Goal: Task Accomplishment & Management: Complete application form

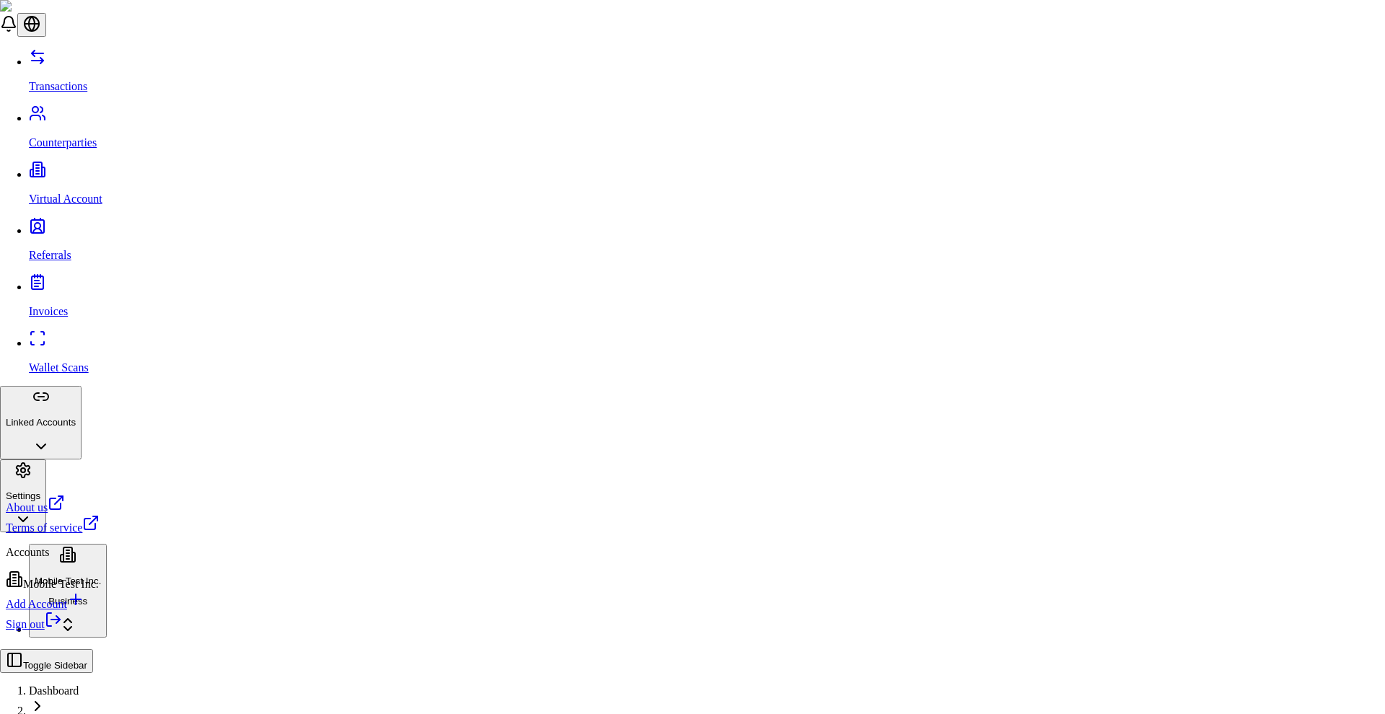
click at [87, 610] on div "Add Account" at bounding box center [53, 601] width 94 height 20
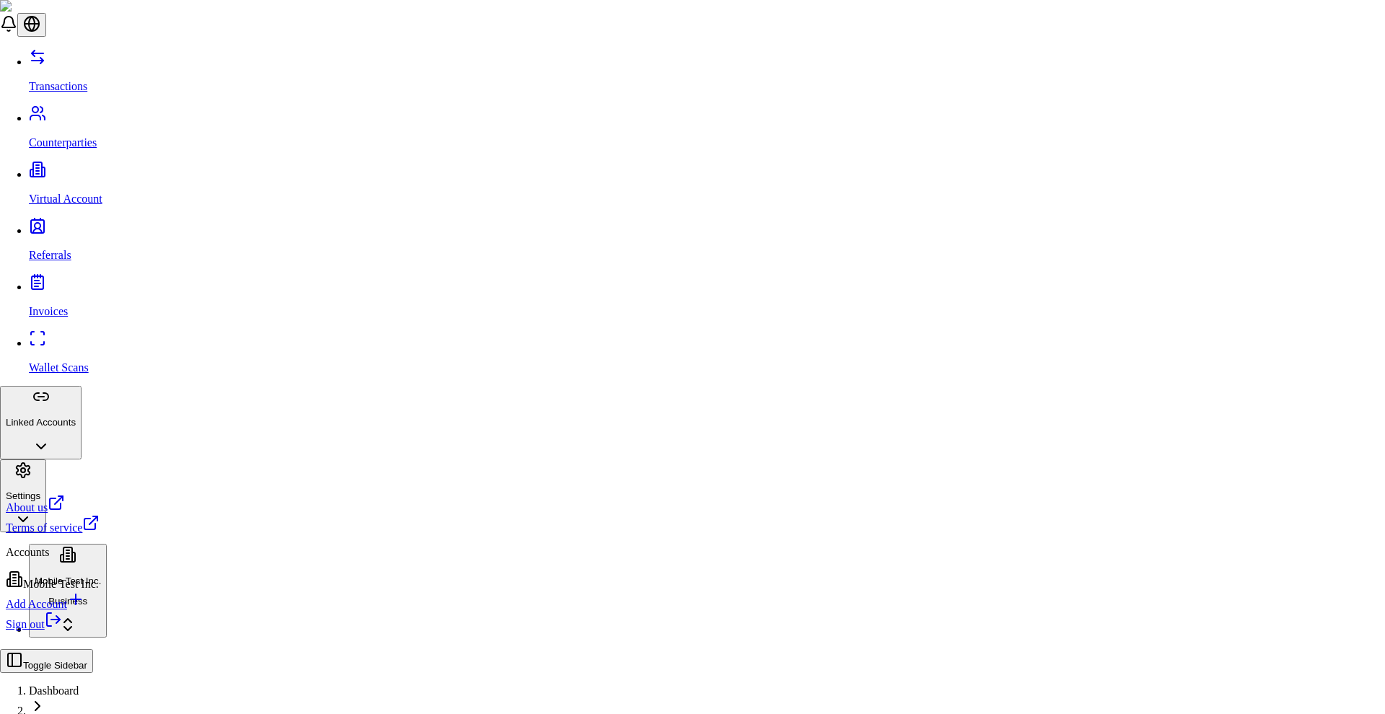
click at [45, 611] on div "Add Account" at bounding box center [53, 601] width 94 height 20
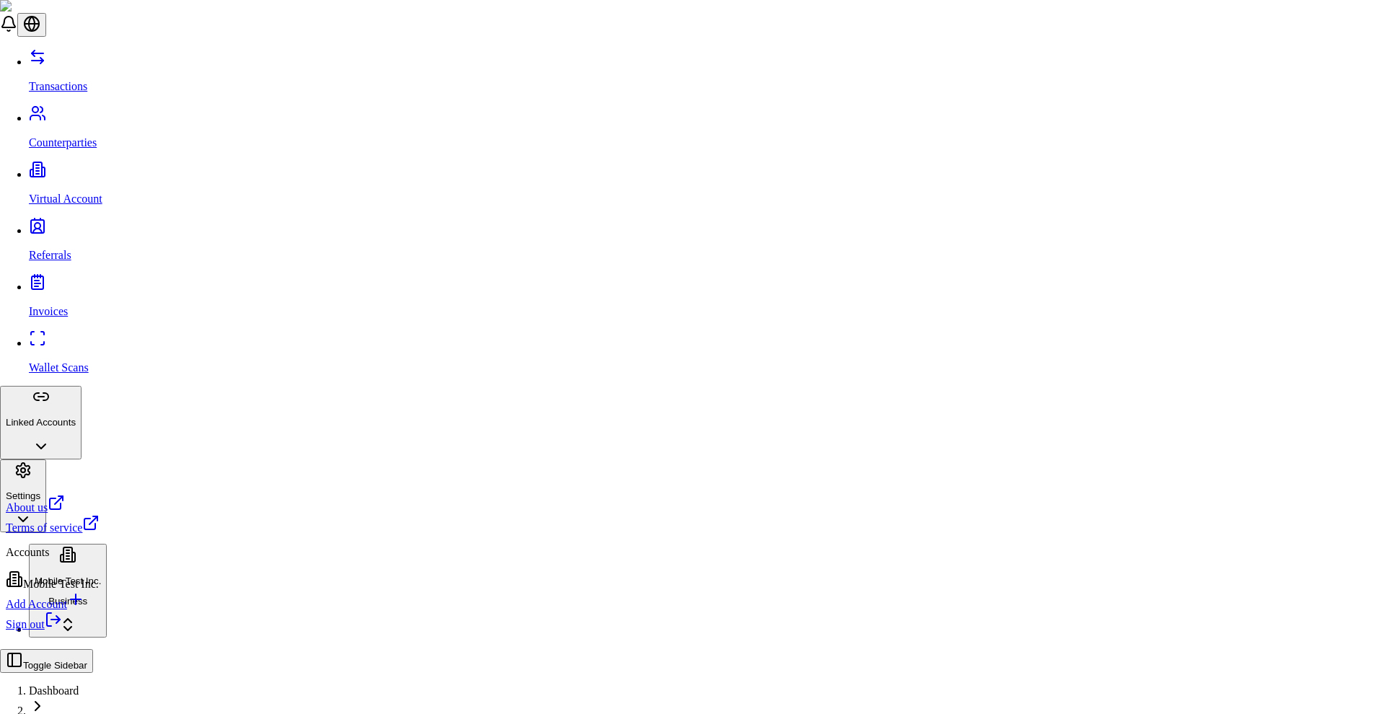
click at [81, 611] on div "Add Account" at bounding box center [53, 601] width 94 height 20
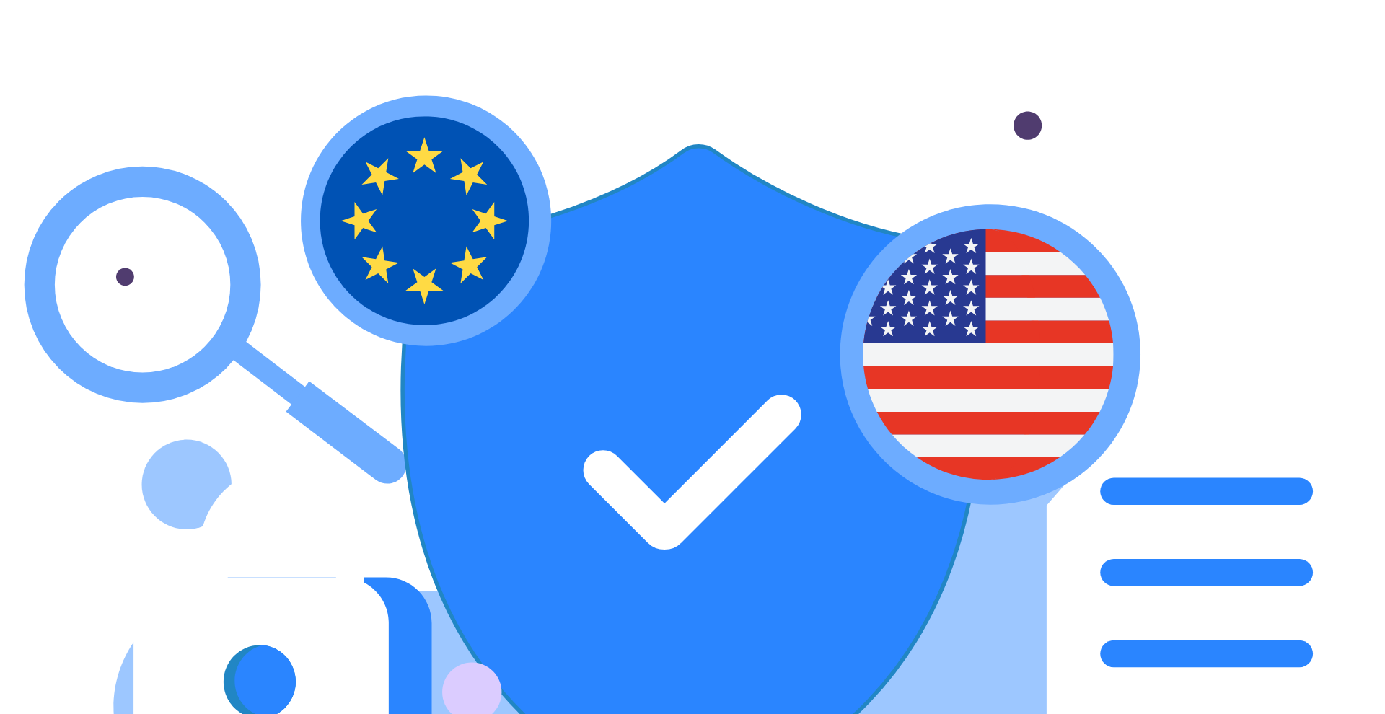
type input "*"
type input "****"
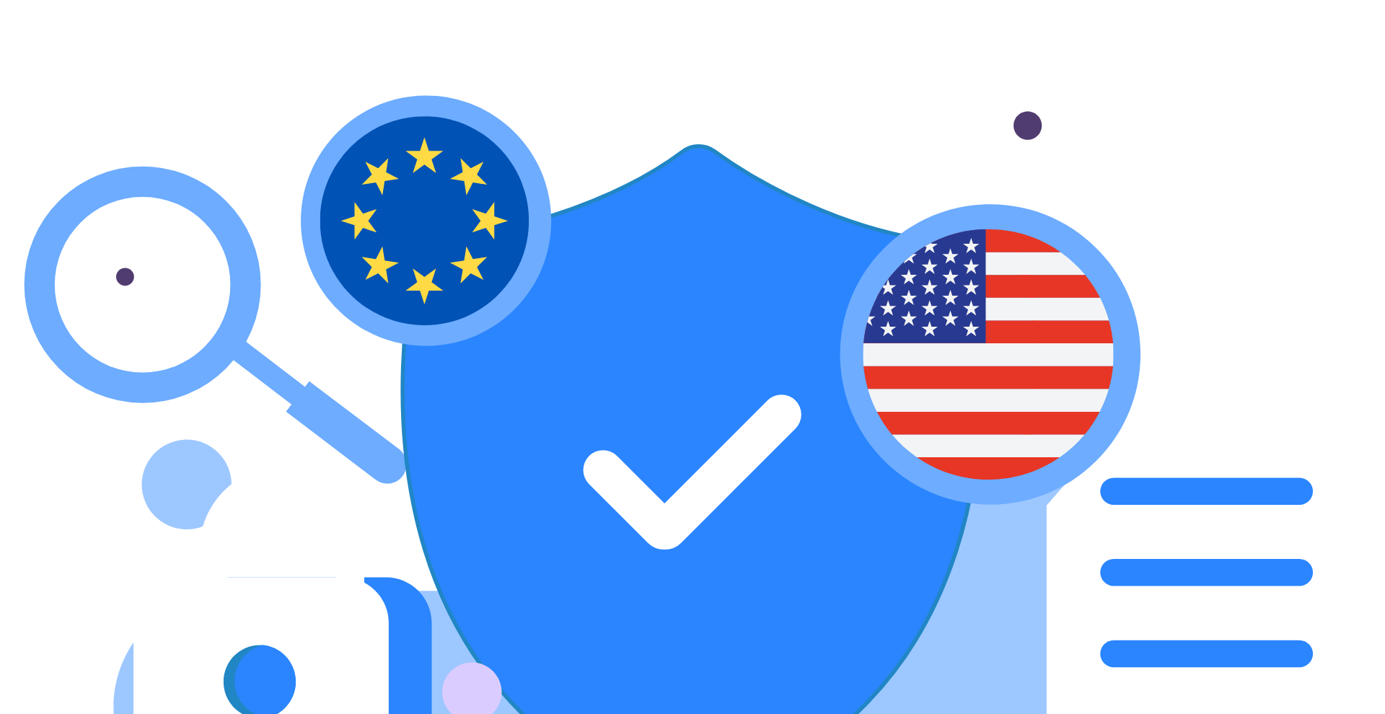
type input "****"
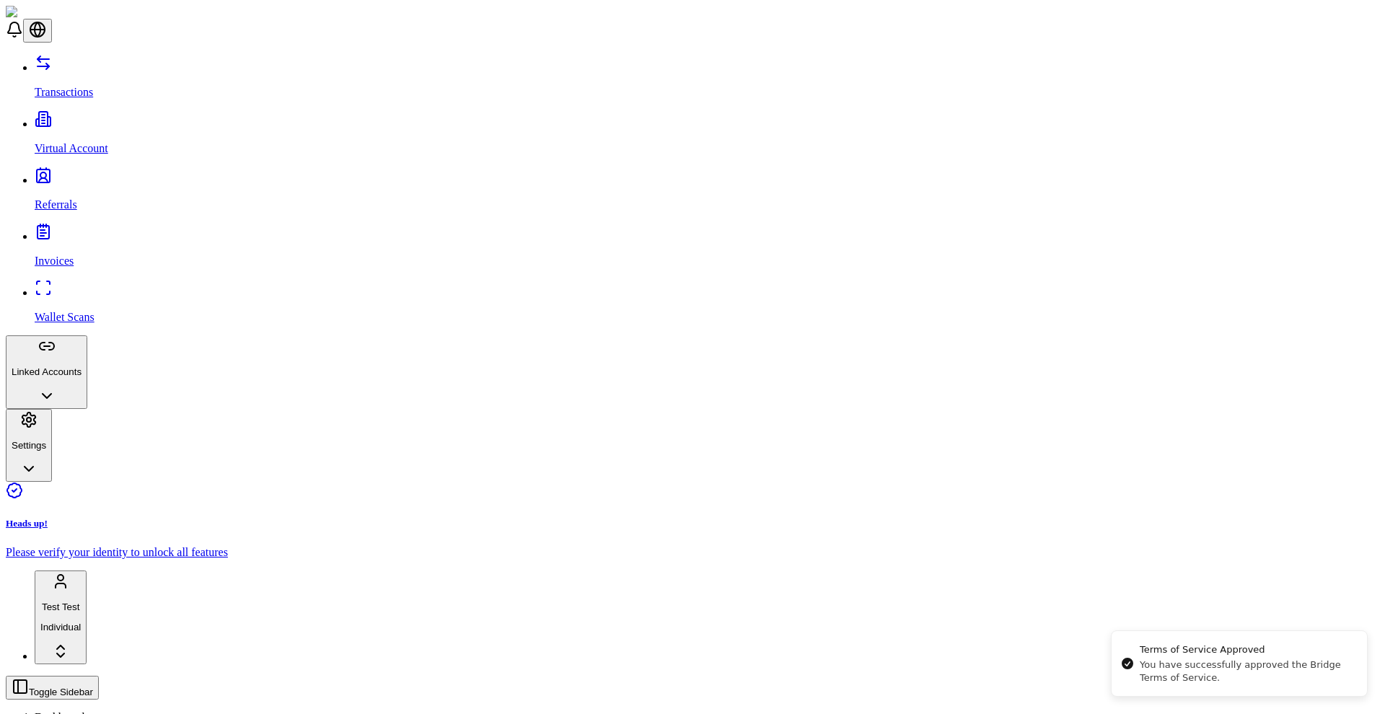
click at [111, 661] on div "Heads up! Please verify your identity to unlock all features Test Test Individu…" at bounding box center [692, 573] width 1373 height 182
click at [110, 674] on html "Transactions Virtual Account Referrals Invoices Wallet Scans Linked Accounts Se…" at bounding box center [692, 542] width 1385 height 1084
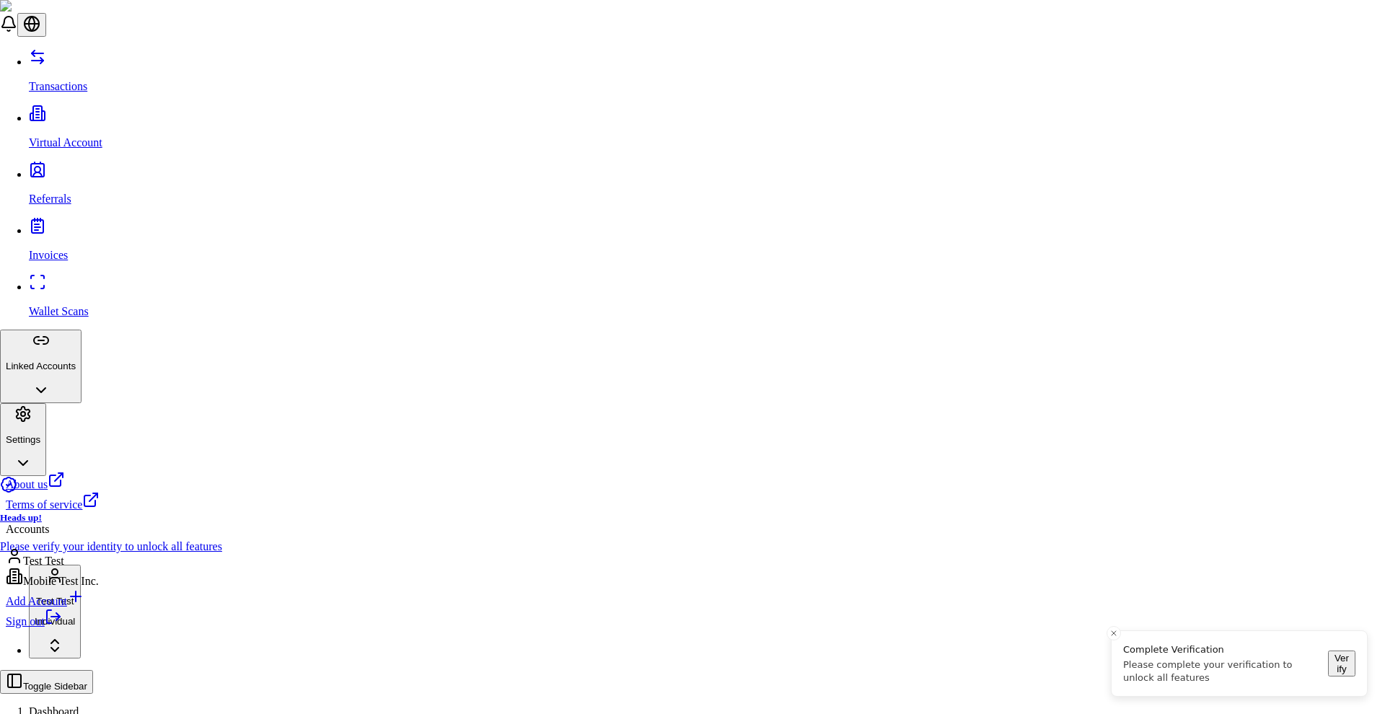
click at [92, 585] on div "Mobile Test Inc." at bounding box center [53, 578] width 94 height 20
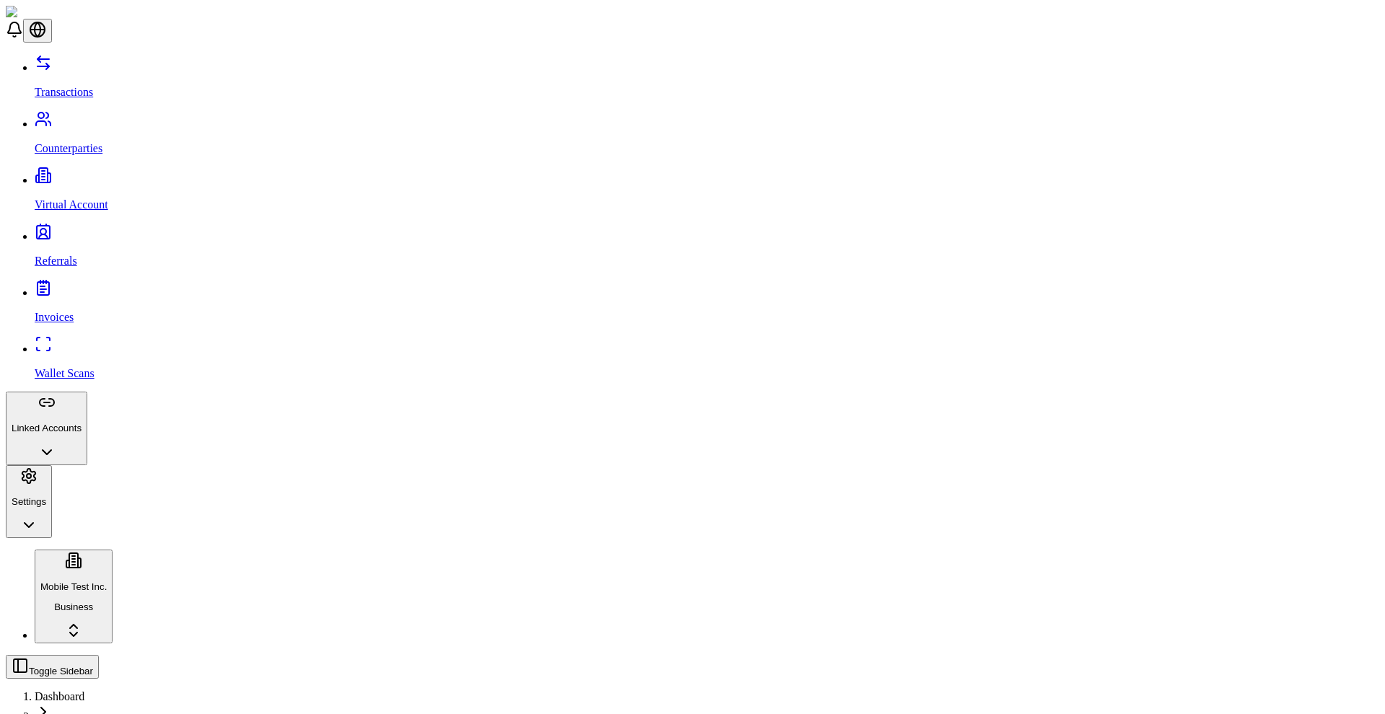
click at [83, 676] on html "Transactions Counterparties Virtual Account Referrals Invoices Wallet Scans Lin…" at bounding box center [692, 532] width 1385 height 1064
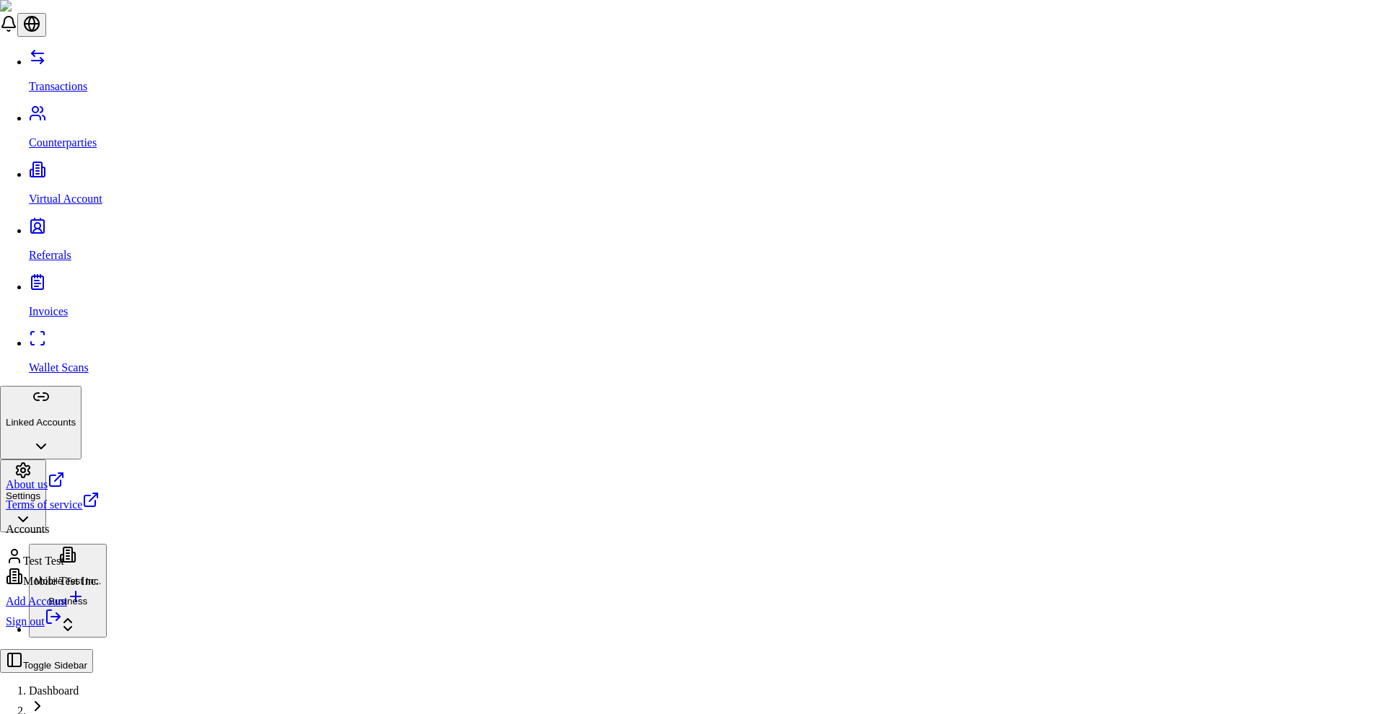
click at [56, 605] on div "Add Account" at bounding box center [53, 598] width 94 height 20
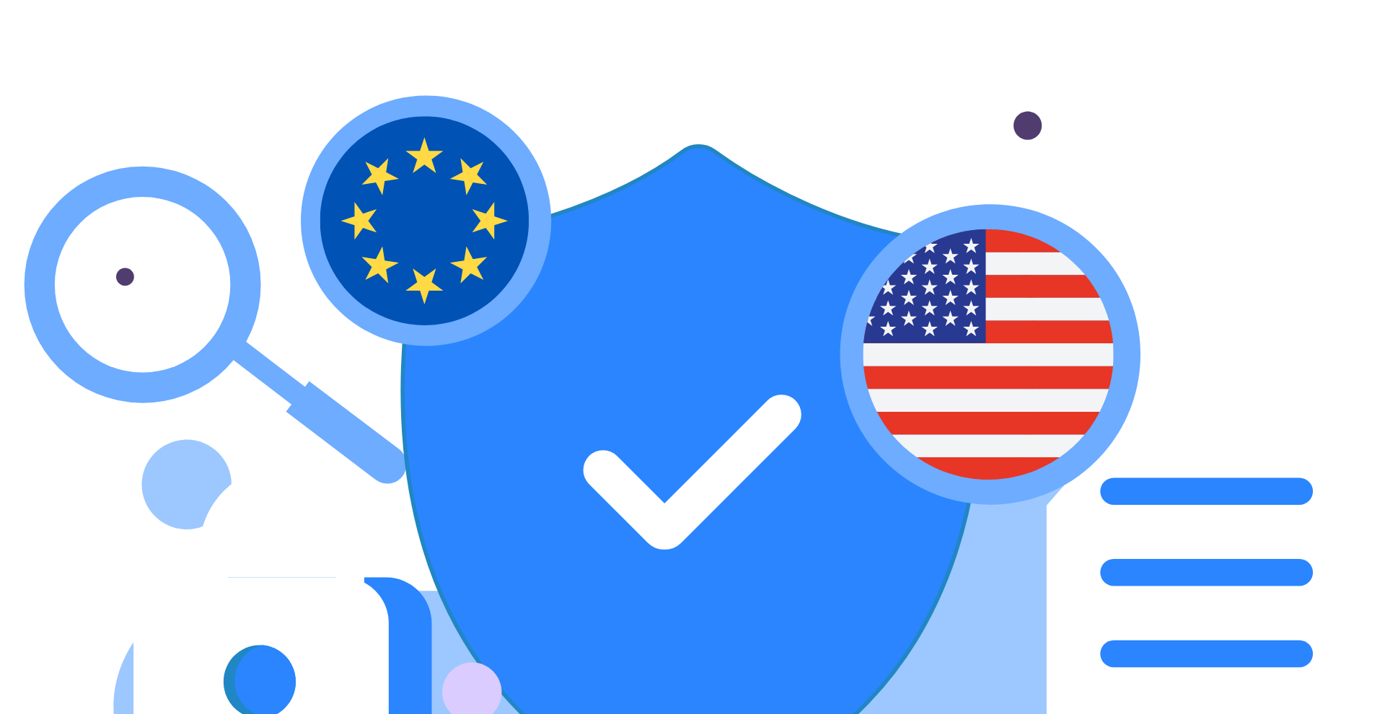
type input "******"
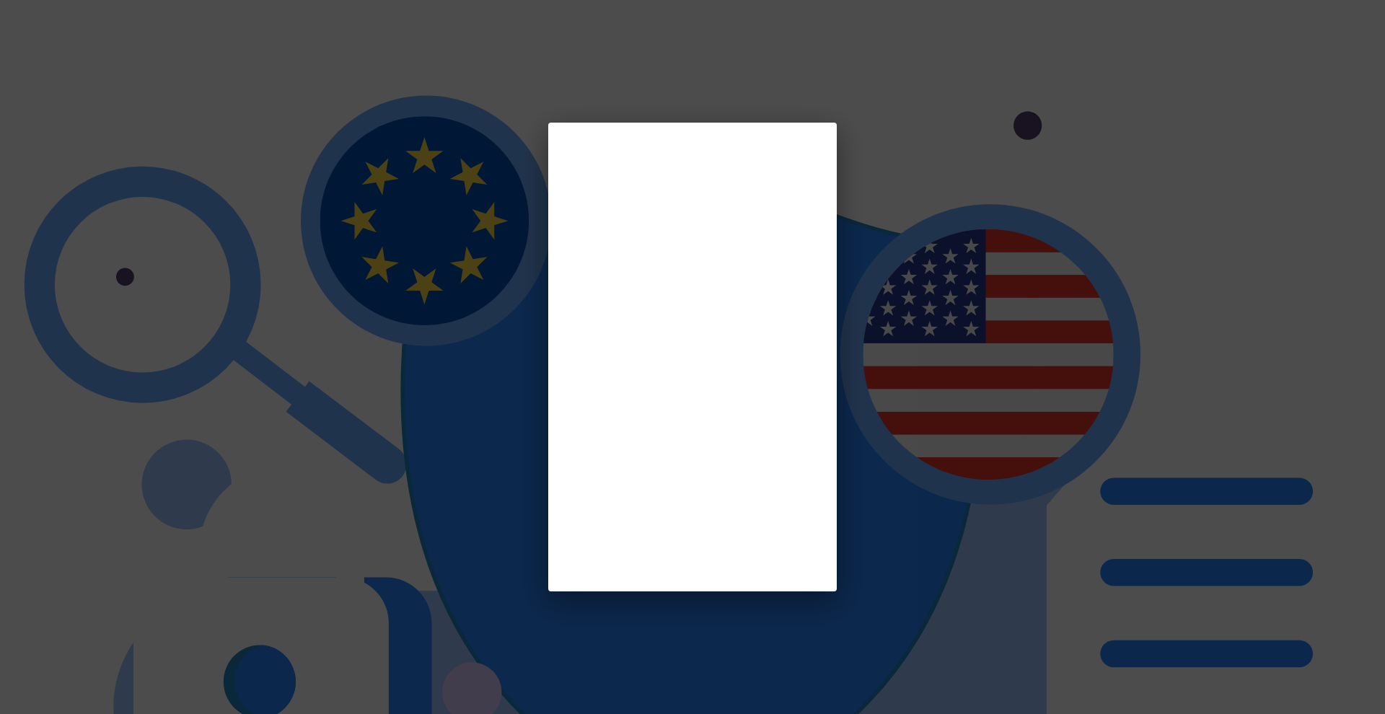
click at [878, 575] on div at bounding box center [692, 357] width 1385 height 714
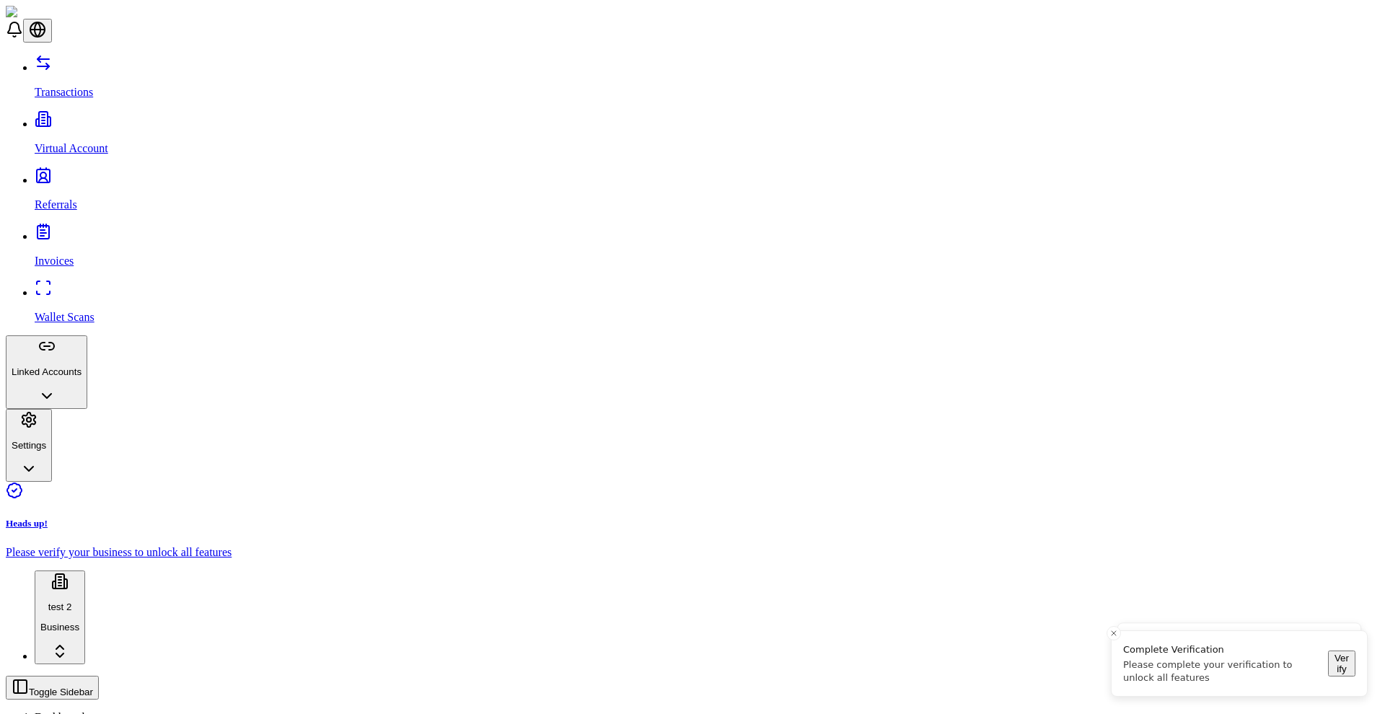
click at [137, 670] on html "Transactions Virtual Account Referrals Invoices Wallet Scans Linked Accounts Se…" at bounding box center [692, 542] width 1385 height 1084
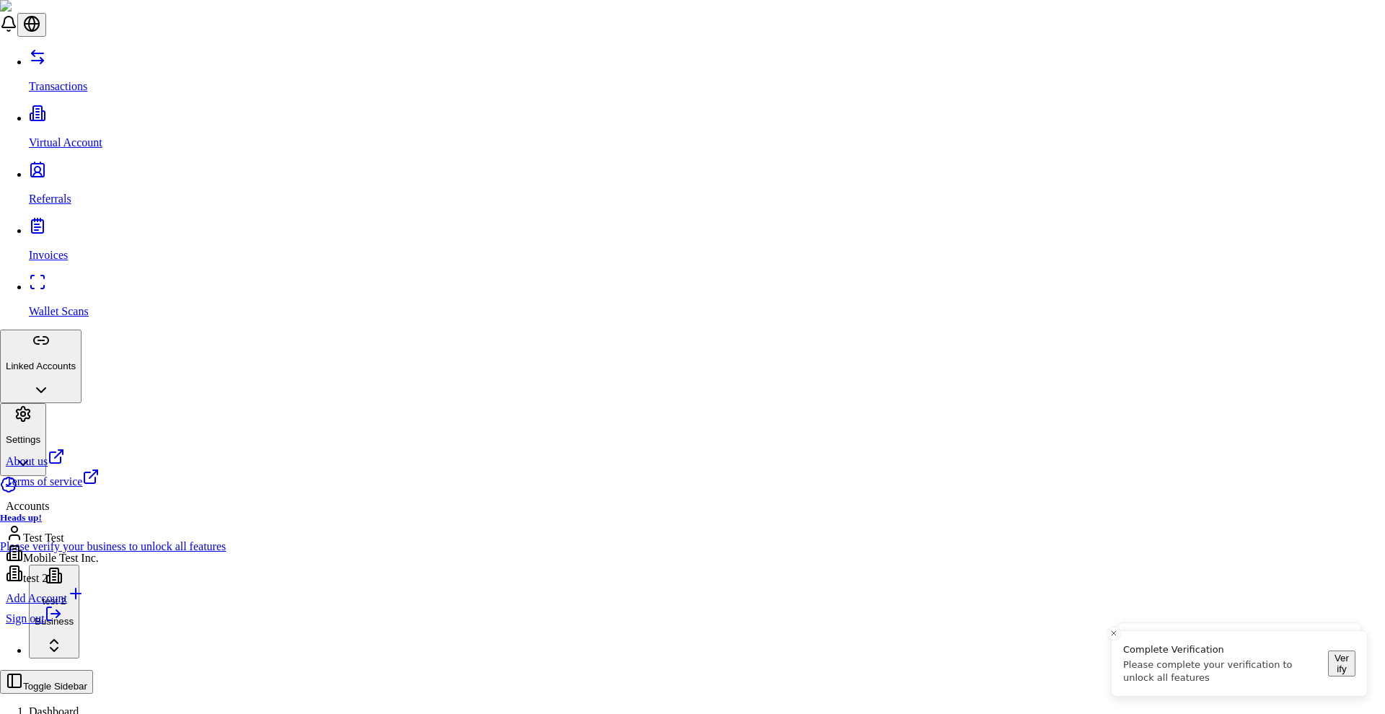
click at [100, 539] on div "Test Test" at bounding box center [53, 534] width 94 height 20
click at [38, 690] on html "Transactions Virtual Account Referrals Invoices Wallet Scans Linked Accounts Se…" at bounding box center [692, 539] width 1385 height 1078
click at [89, 685] on html "Transactions Virtual Account Referrals Invoices Wallet Scans Linked Accounts Se…" at bounding box center [692, 539] width 1385 height 1078
click at [79, 686] on html "Transactions Virtual Account Referrals Invoices Wallet Scans Linked Accounts Se…" at bounding box center [692, 538] width 1385 height 1078
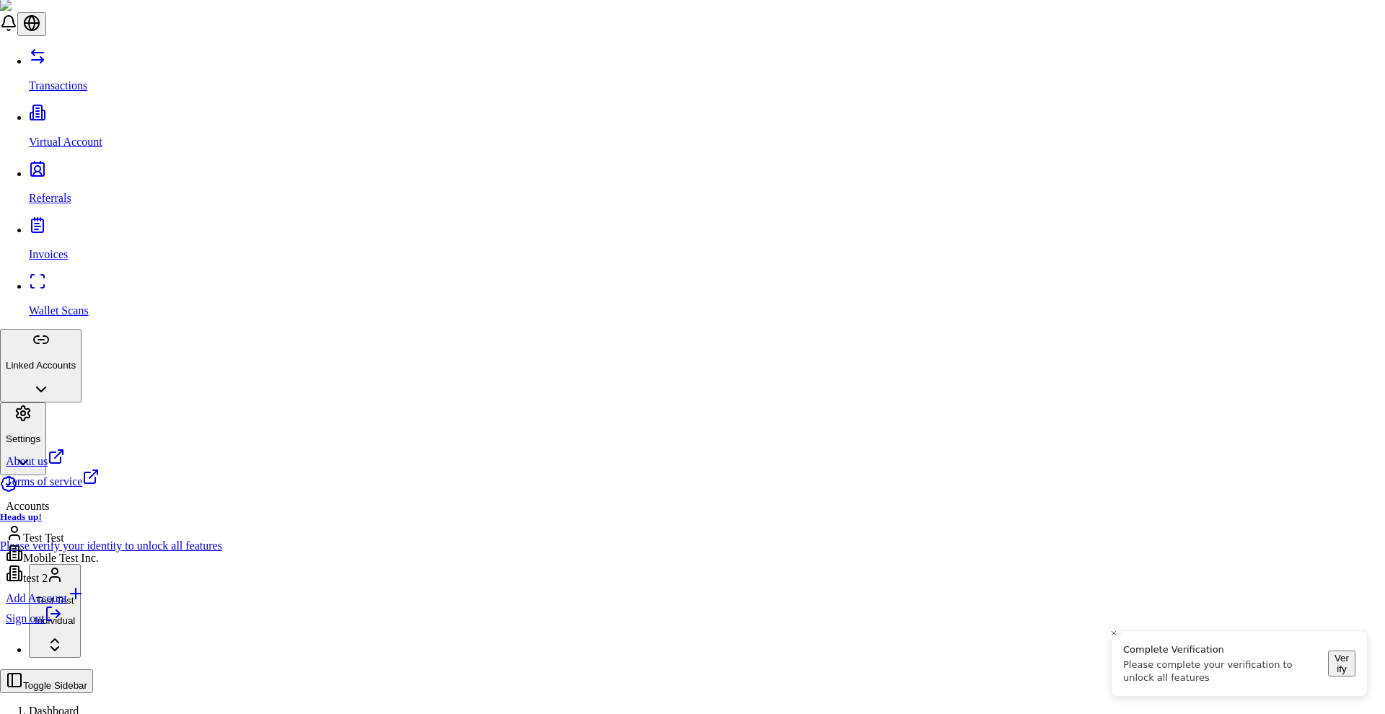
click at [98, 556] on div "Mobile Test Inc." at bounding box center [53, 554] width 94 height 20
